Goal: Information Seeking & Learning: Learn about a topic

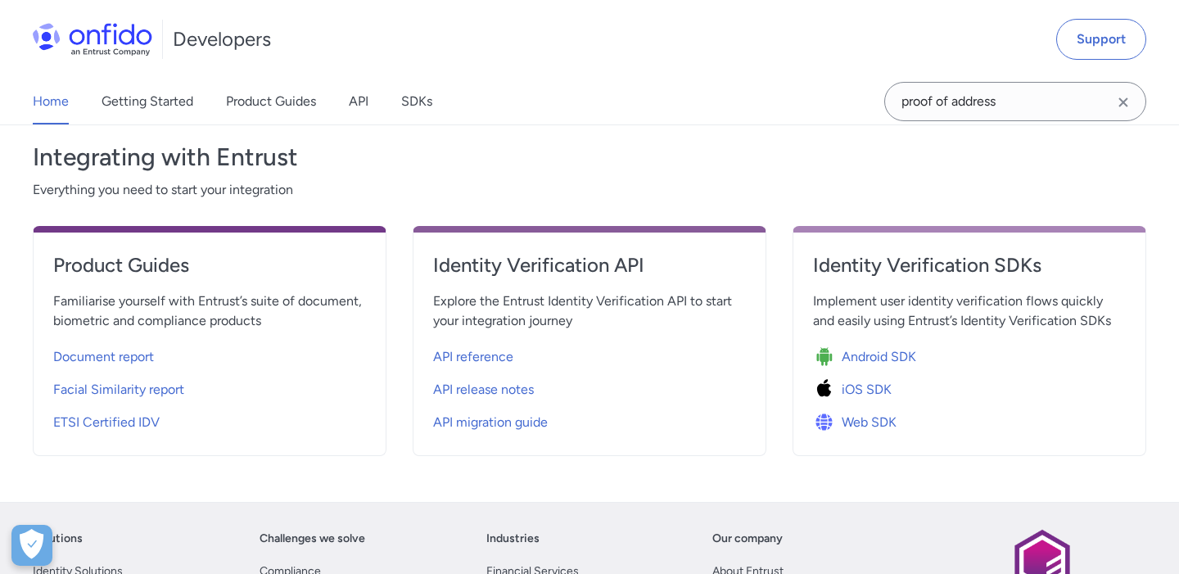
scroll to position [574, 0]
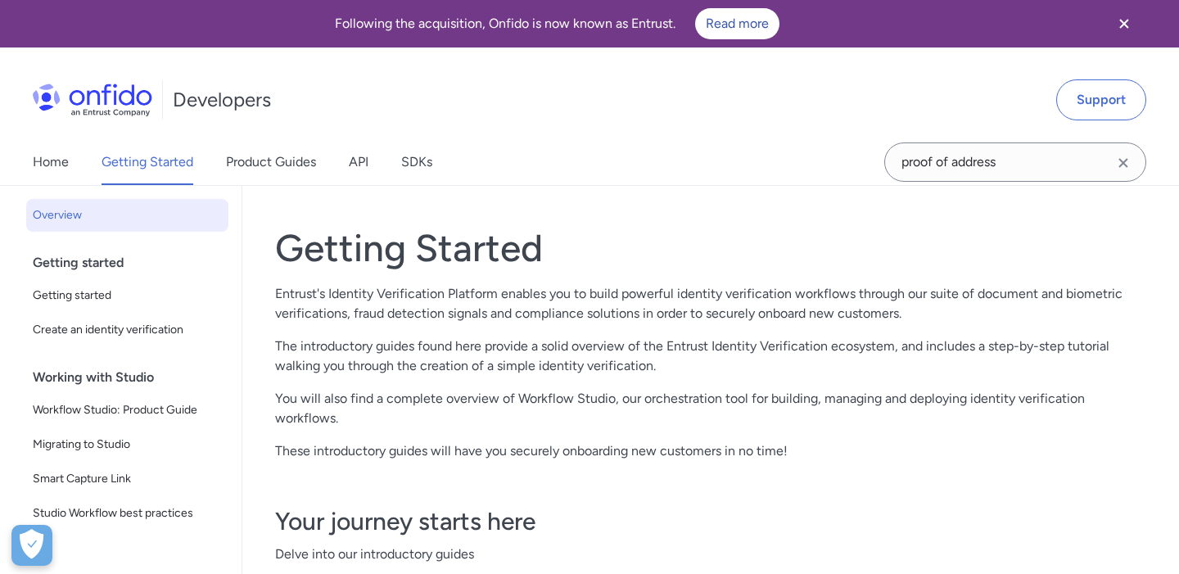
click at [56, 84] on img at bounding box center [93, 99] width 120 height 33
